Goal: Information Seeking & Learning: Compare options

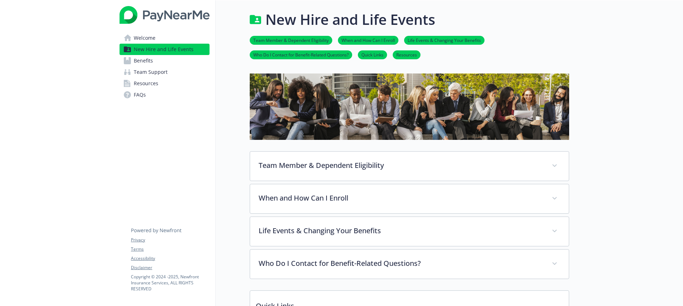
click at [135, 59] on span "Benefits" at bounding box center [143, 60] width 19 height 11
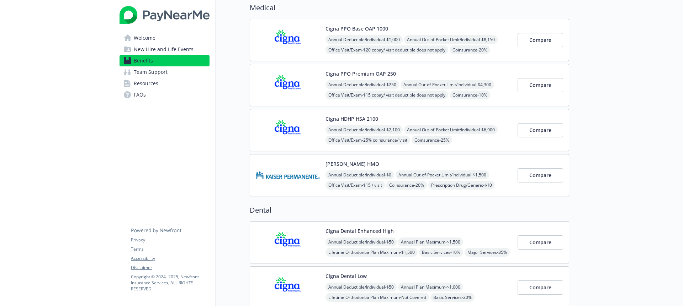
scroll to position [62, 0]
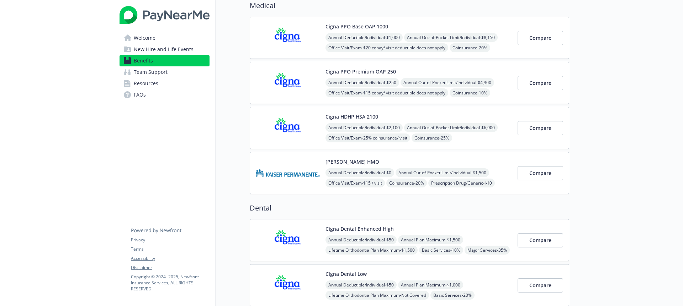
click at [304, 161] on img at bounding box center [288, 173] width 64 height 30
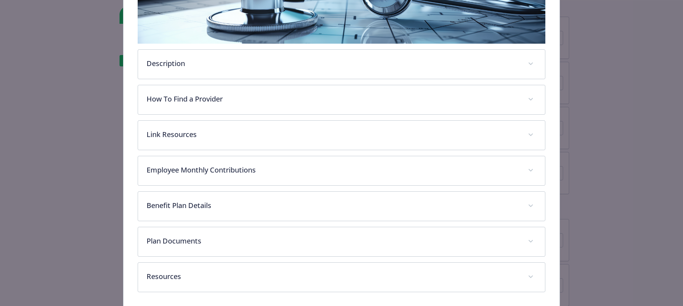
scroll to position [176, 0]
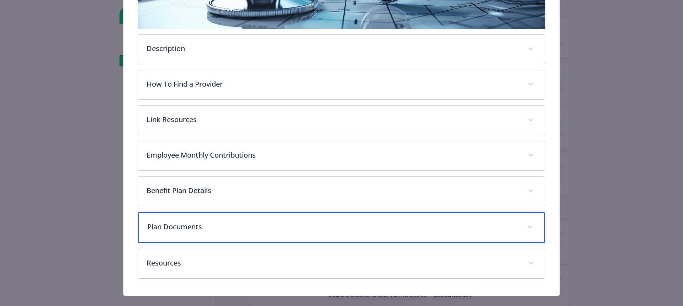
click at [208, 227] on p "Plan Documents" at bounding box center [332, 227] width 371 height 11
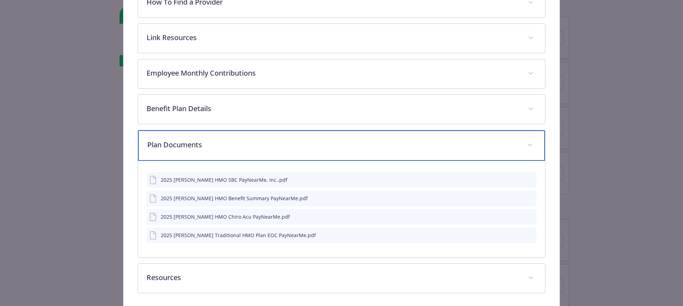
scroll to position [266, 0]
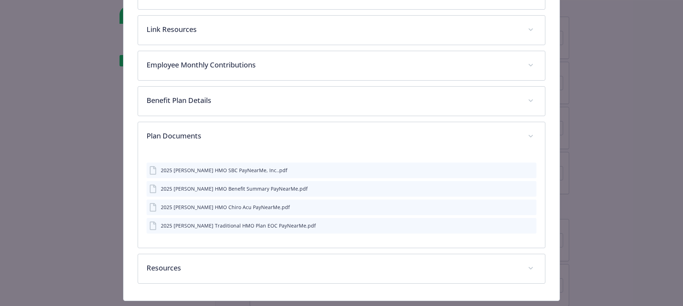
click at [215, 176] on div "2025 [PERSON_NAME] HMO SBC PayNearMe, Inc..pdf" at bounding box center [341, 171] width 390 height 16
click at [214, 170] on div "2025 [PERSON_NAME] HMO SBC PayNearMe, Inc..pdf" at bounding box center [224, 170] width 127 height 7
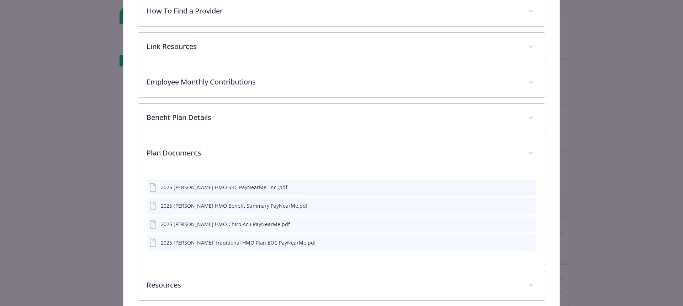
click at [191, 207] on div "2025 [PERSON_NAME] HMO Benefit Summary PayNearMe.pdf" at bounding box center [234, 205] width 147 height 7
click at [526, 187] on div "details for plan Medical - Kaiser HMO - Medical HMO" at bounding box center [524, 187] width 18 height 7
click at [529, 188] on icon "preview file" at bounding box center [529, 187] width 6 height 5
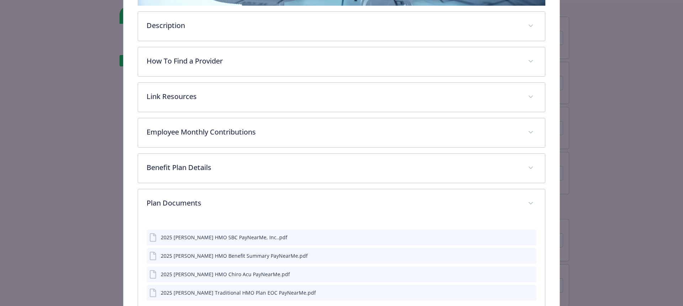
scroll to position [0, 0]
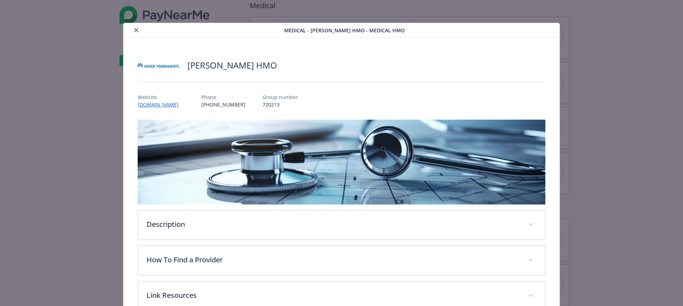
click at [138, 29] on button "close" at bounding box center [136, 30] width 9 height 9
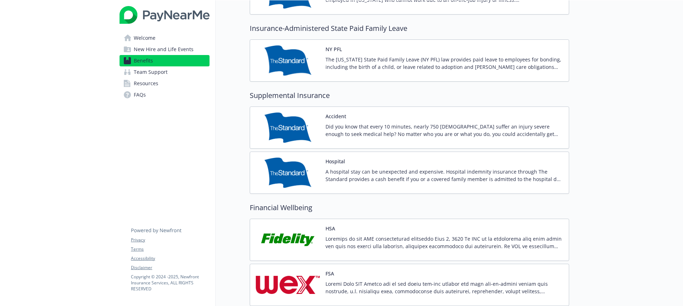
scroll to position [895, 0]
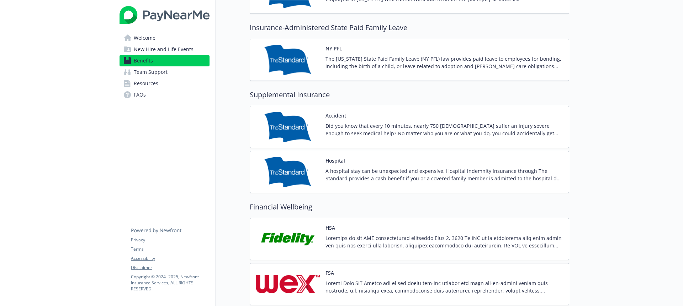
click at [335, 128] on p "Did you know that every 10 minutes, nearly 750 [DEMOGRAPHIC_DATA] suffer an inj…" at bounding box center [443, 129] width 237 height 15
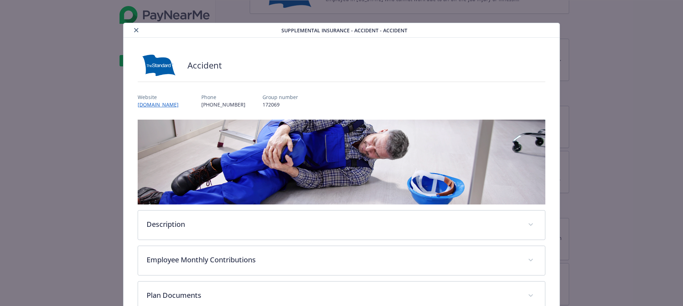
scroll to position [81, 0]
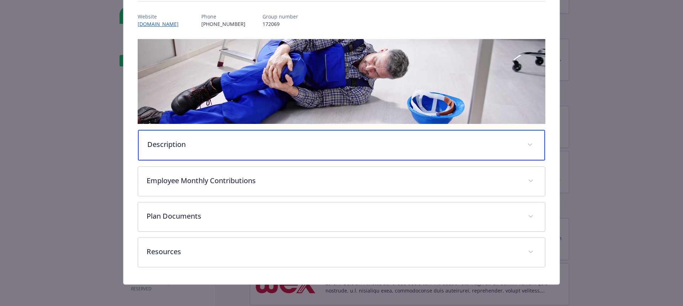
click at [402, 150] on div "Description" at bounding box center [341, 145] width 407 height 31
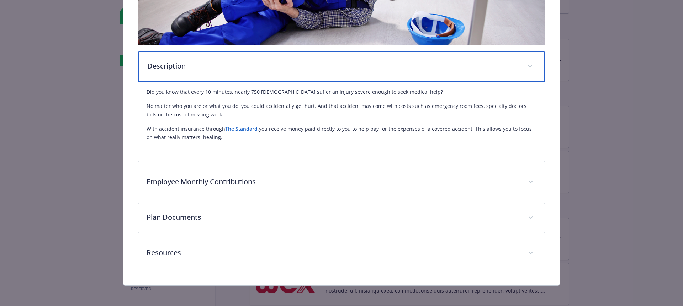
scroll to position [160, 0]
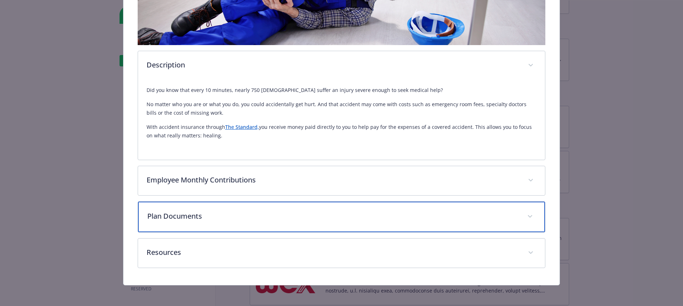
click at [229, 226] on div "Plan Documents" at bounding box center [341, 217] width 407 height 31
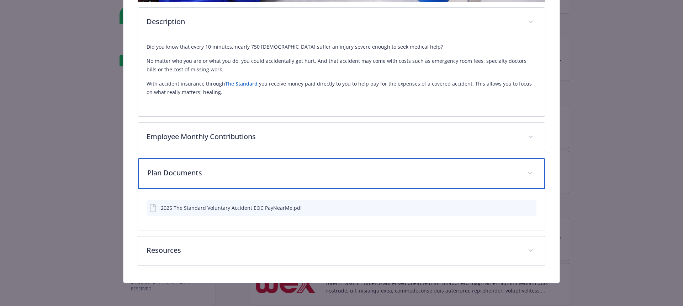
scroll to position [0, 0]
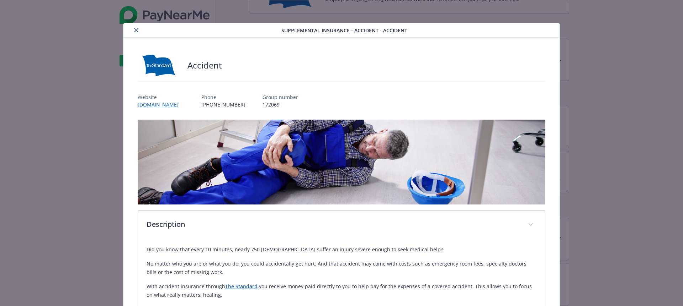
click at [137, 30] on icon "close" at bounding box center [136, 30] width 4 height 4
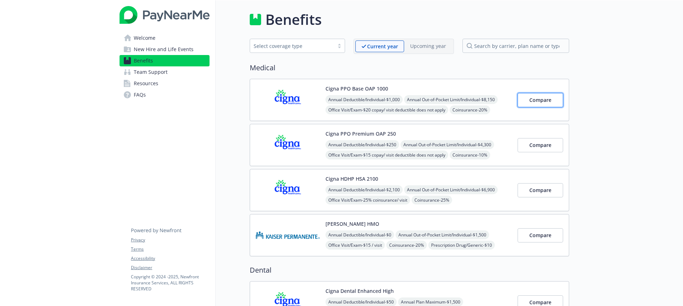
click at [529, 101] on span "Compare" at bounding box center [540, 100] width 22 height 7
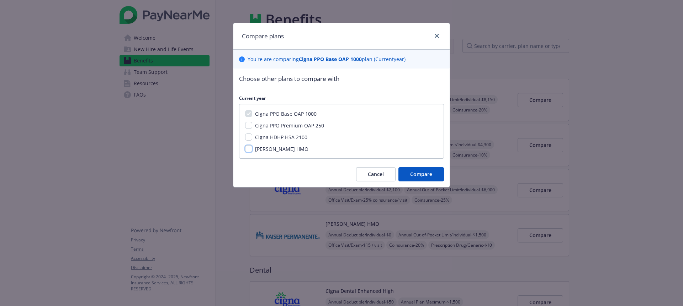
click at [246, 147] on input "[PERSON_NAME] HMO" at bounding box center [248, 148] width 7 height 7
checkbox input "true"
click at [413, 174] on span "Compare" at bounding box center [421, 174] width 22 height 7
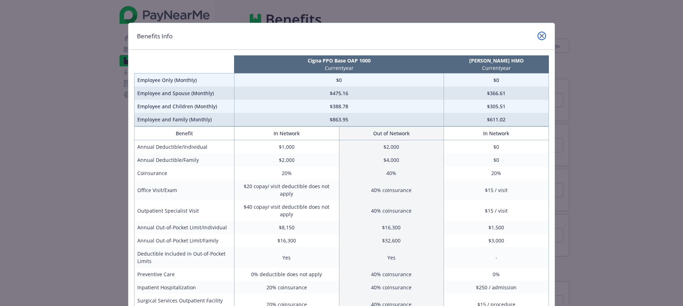
click at [542, 36] on icon "close" at bounding box center [541, 36] width 4 height 4
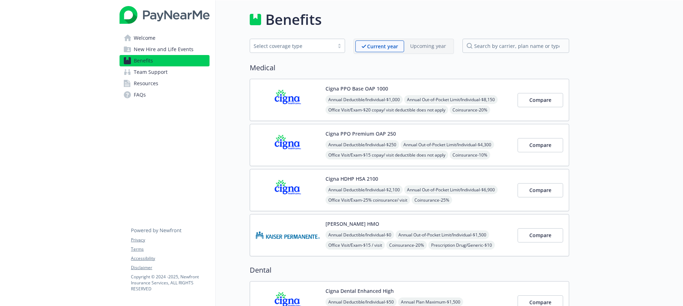
click at [183, 49] on span "New Hire and Life Events" at bounding box center [164, 49] width 60 height 11
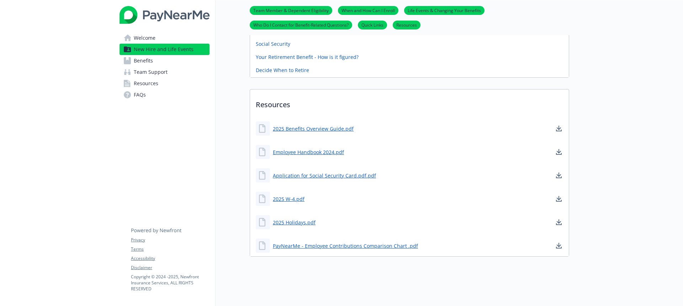
scroll to position [294, 0]
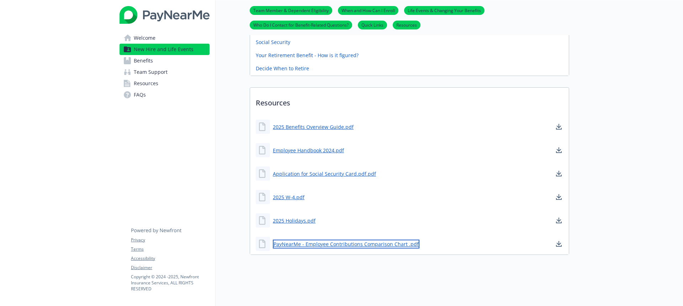
click at [314, 245] on link "PayNearMe - Employee Contributions Comparison Chart .pdf" at bounding box center [346, 244] width 146 height 9
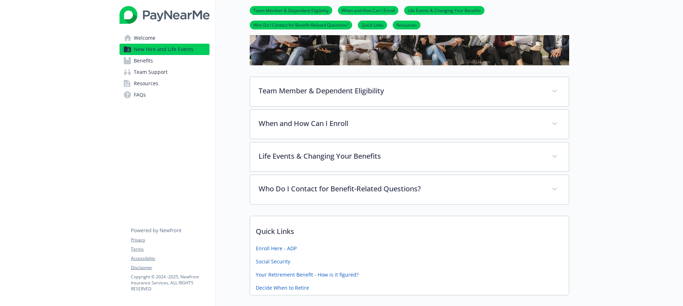
scroll to position [58, 0]
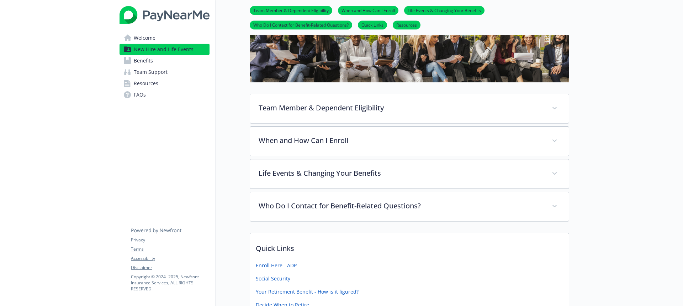
click at [153, 85] on span "Resources" at bounding box center [146, 83] width 25 height 11
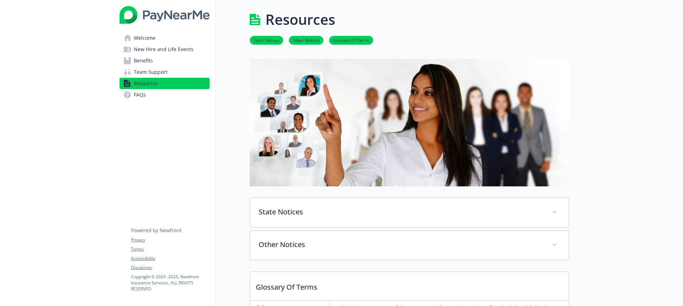
click at [150, 38] on span "Welcome" at bounding box center [145, 37] width 22 height 11
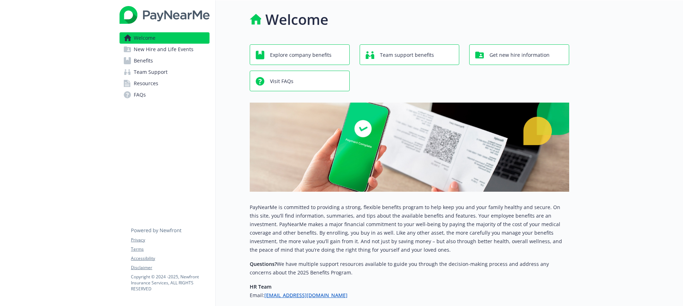
click at [154, 52] on span "New Hire and Life Events" at bounding box center [164, 49] width 60 height 11
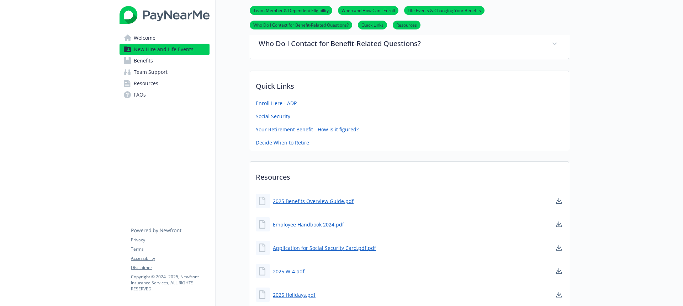
scroll to position [240, 0]
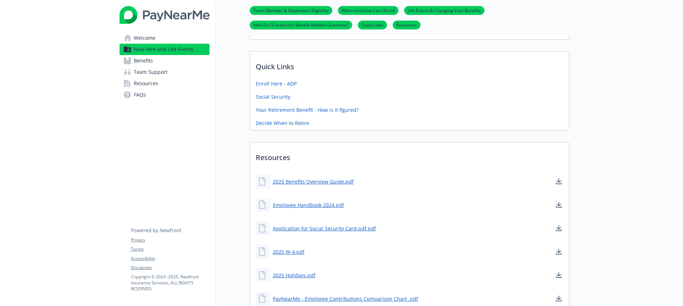
click at [160, 61] on link "Benefits" at bounding box center [164, 60] width 90 height 11
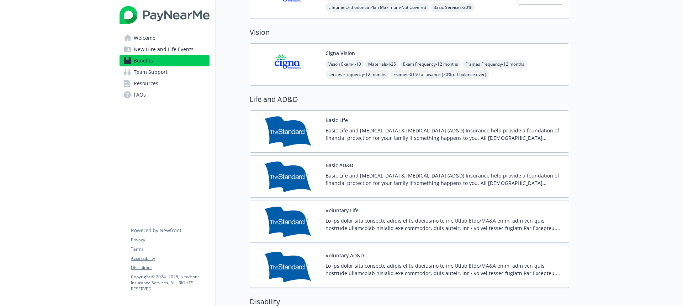
scroll to position [350, 0]
